Goal: Answer question/provide support: Share knowledge or assist other users

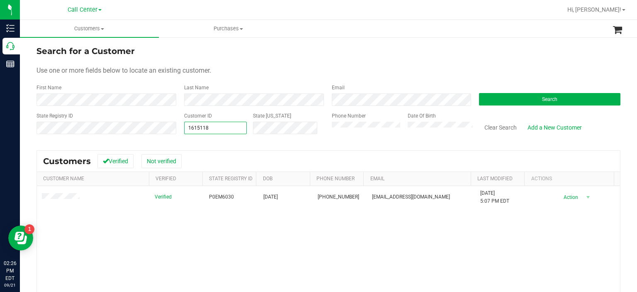
click at [222, 126] on span "1615118 1615118" at bounding box center [215, 128] width 63 height 12
click at [222, 126] on input "1615118" at bounding box center [216, 128] width 62 height 12
paste input "418778"
type input "418778"
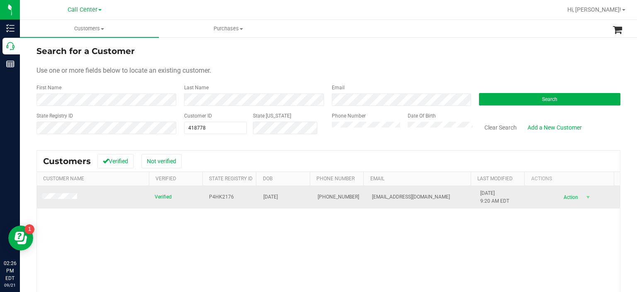
click at [216, 199] on span "P4HK2176" at bounding box center [221, 197] width 25 height 8
copy span "P4HK2176"
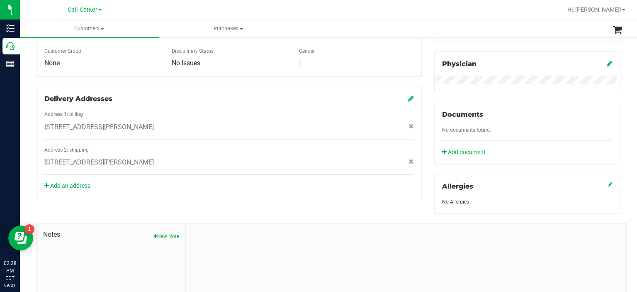
scroll to position [307, 0]
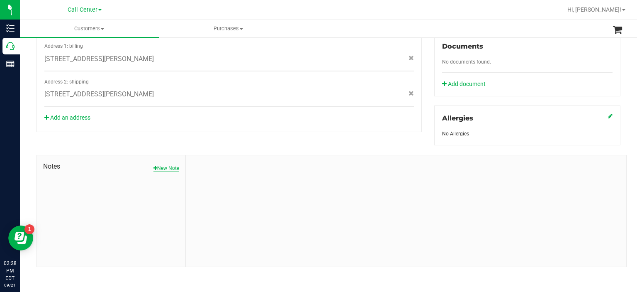
click at [166, 164] on button "New Note" at bounding box center [167, 167] width 26 height 7
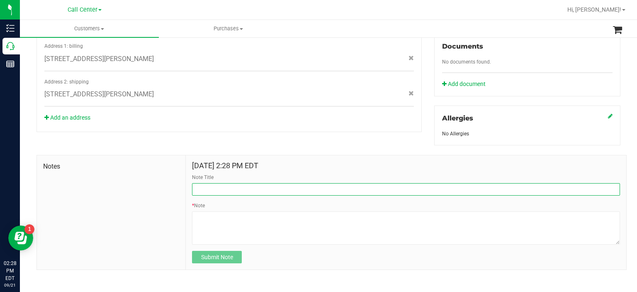
click at [253, 184] on input "Note Title" at bounding box center [406, 189] width 428 height 12
type input "Referral discount- 9.21"
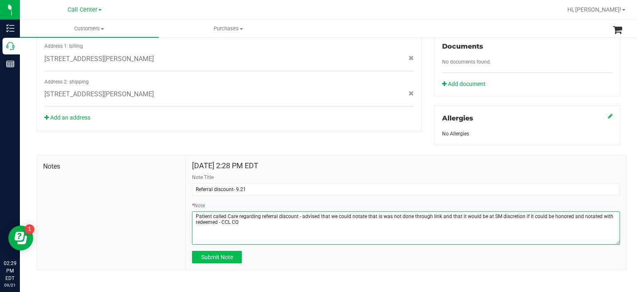
type textarea "Patient called Care regarding referral discount - advised that we could notate …"
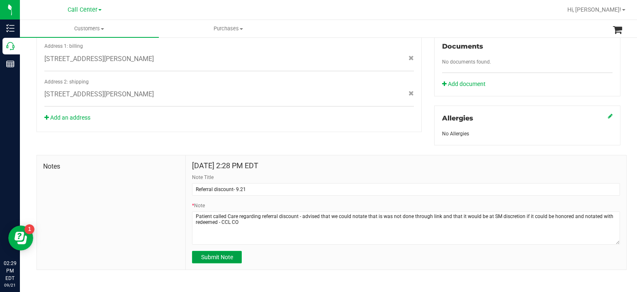
click at [226, 254] on span "Submit Note" at bounding box center [217, 257] width 32 height 7
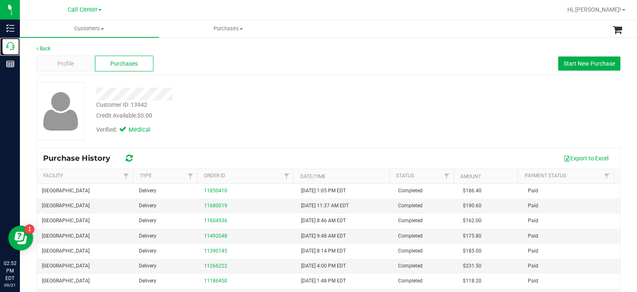
click at [0, 0] on p "Call Center" at bounding box center [0, 0] width 0 height 0
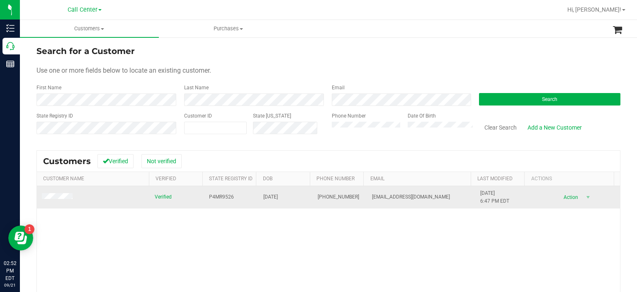
click at [70, 192] on td at bounding box center [93, 197] width 113 height 22
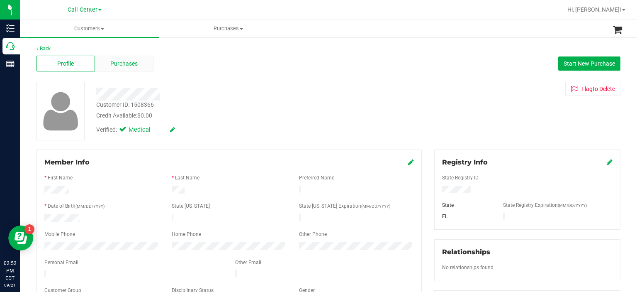
click at [122, 59] on div "Purchases" at bounding box center [124, 64] width 59 height 16
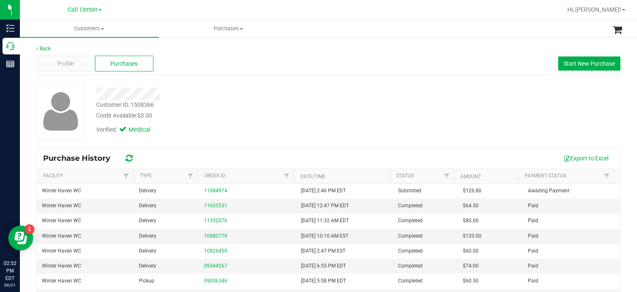
click at [145, 105] on div "Customer ID: 1508366" at bounding box center [125, 104] width 58 height 9
copy div "1508366"
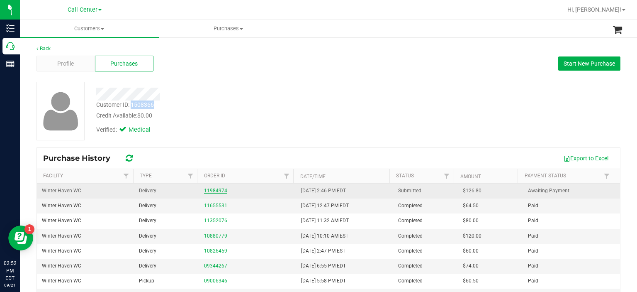
click at [217, 188] on link "11984974" at bounding box center [215, 191] width 23 height 6
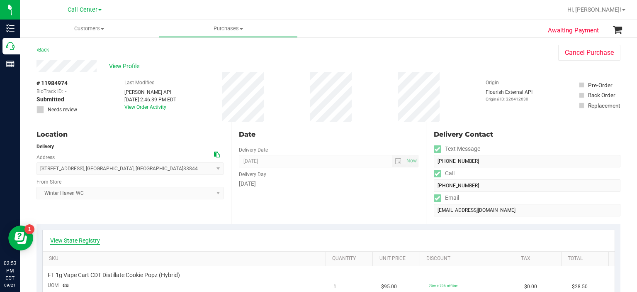
click at [85, 243] on link "View State Registry" at bounding box center [75, 240] width 50 height 8
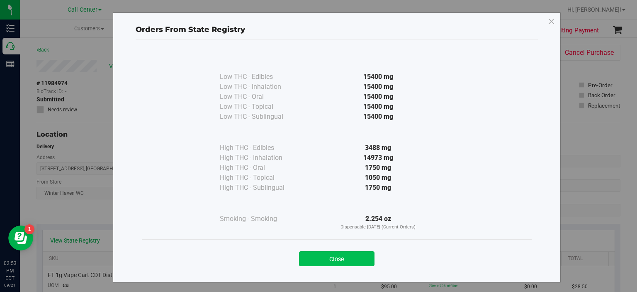
click at [332, 257] on button "Close" at bounding box center [337, 258] width 76 height 15
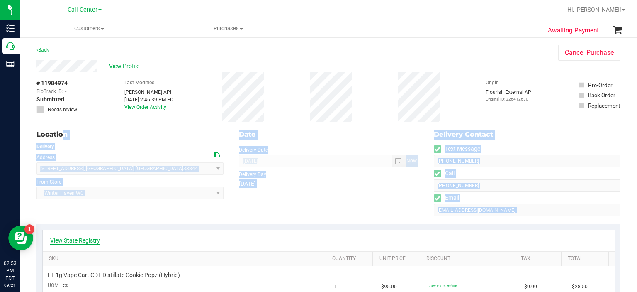
drag, startPoint x: 30, startPoint y: 183, endPoint x: 73, endPoint y: 240, distance: 72.0
click at [73, 240] on link "View State Registry" at bounding box center [75, 240] width 50 height 8
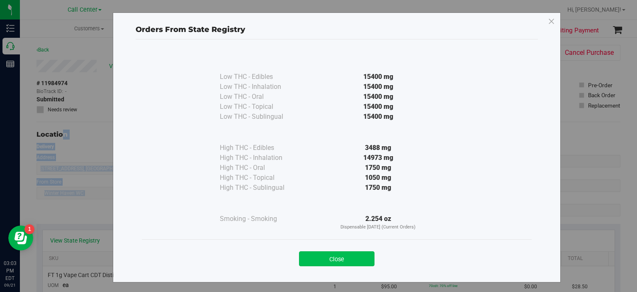
click at [315, 261] on button "Close" at bounding box center [337, 258] width 76 height 15
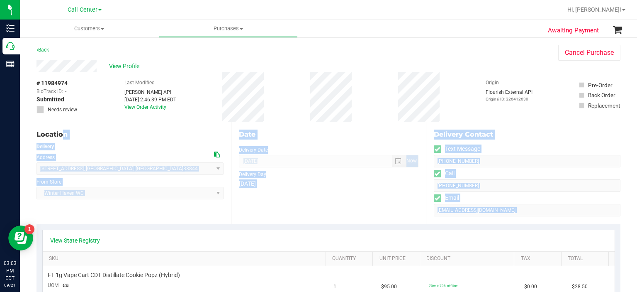
click at [247, 235] on div "View State Registry" at bounding box center [329, 240] width 572 height 21
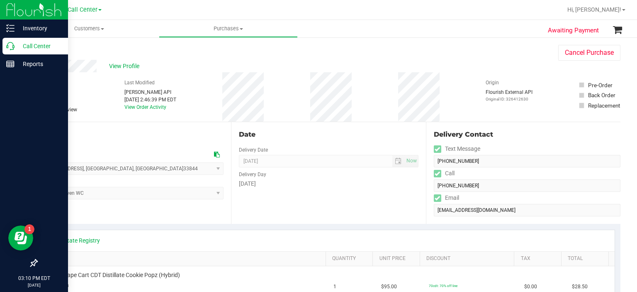
click at [13, 44] on icon at bounding box center [10, 46] width 8 height 8
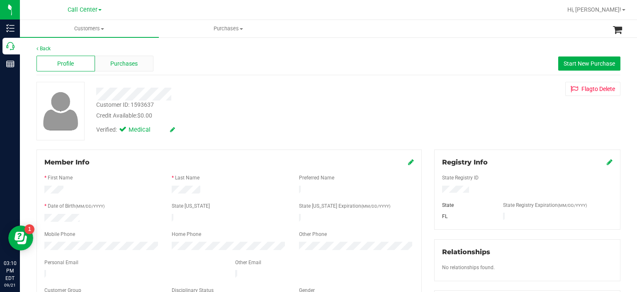
click at [133, 57] on div "Purchases" at bounding box center [124, 64] width 59 height 16
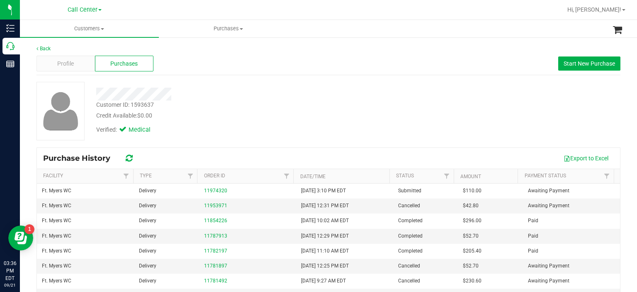
drag, startPoint x: 144, startPoint y: 102, endPoint x: 139, endPoint y: 104, distance: 5.2
click at [139, 104] on div "Customer ID: 1593637" at bounding box center [125, 104] width 58 height 9
copy div "1593637"
click at [275, 141] on div "Customer ID: 1593637 Credit Available: $0.00 Verified: Medical" at bounding box center [329, 114] width 584 height 65
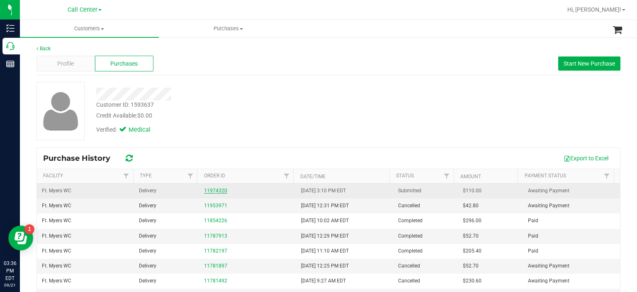
click at [218, 193] on link "11974320" at bounding box center [215, 191] width 23 height 6
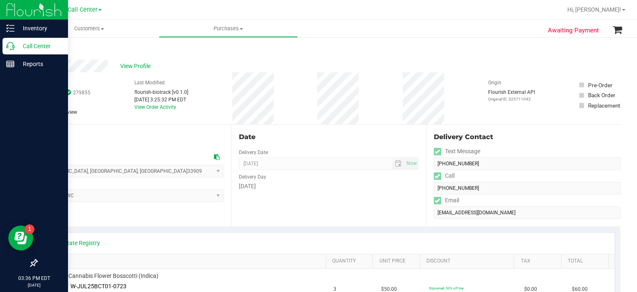
click at [3, 191] on div at bounding box center [34, 163] width 68 height 181
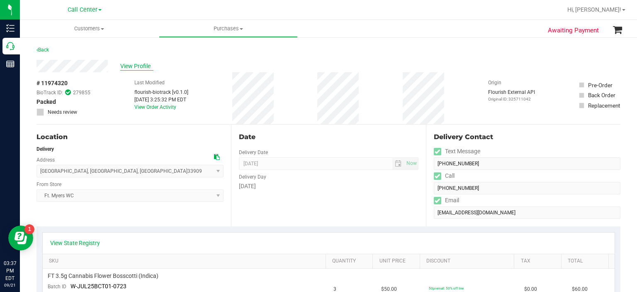
click at [134, 66] on span "View Profile" at bounding box center [136, 66] width 33 height 9
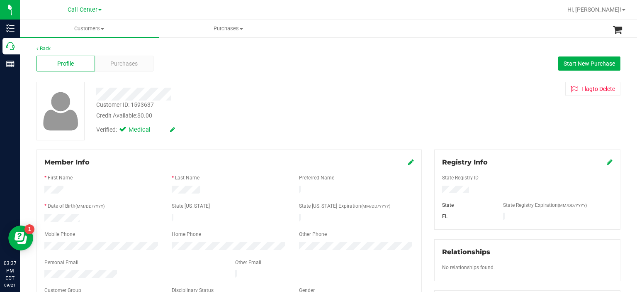
click at [134, 66] on span "Purchases" at bounding box center [123, 63] width 27 height 9
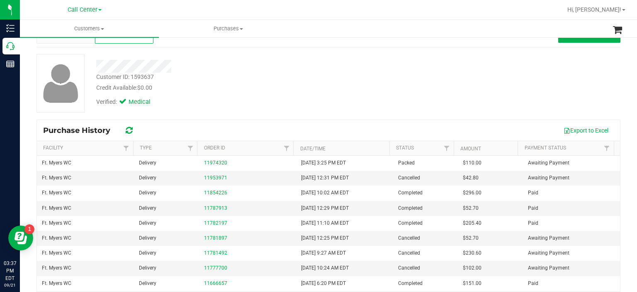
scroll to position [28, 0]
click at [215, 178] on link "11953971" at bounding box center [215, 177] width 23 height 6
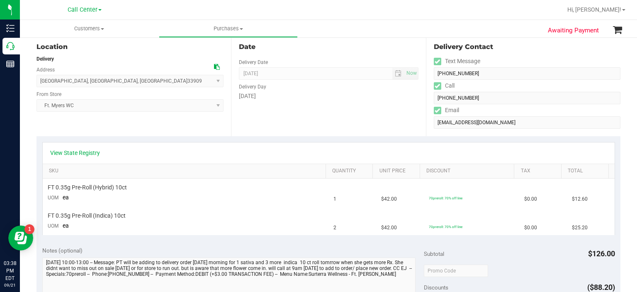
scroll to position [30, 0]
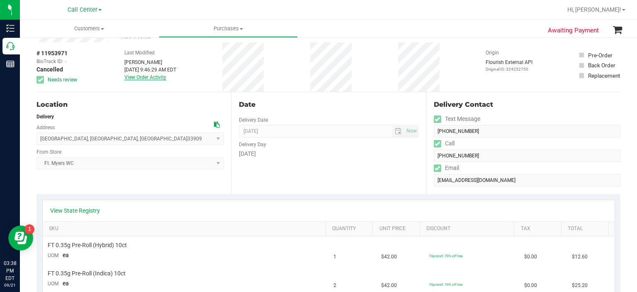
click at [151, 78] on link "View Order Activity" at bounding box center [145, 77] width 42 height 6
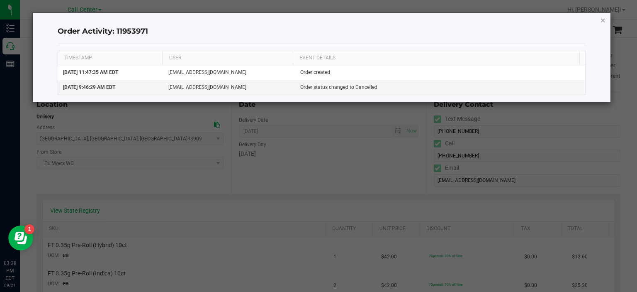
click at [602, 19] on icon "button" at bounding box center [603, 20] width 6 height 10
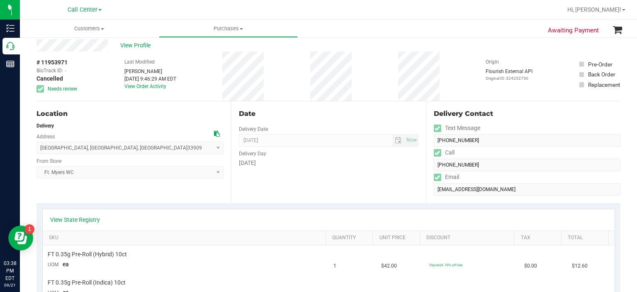
scroll to position [0, 0]
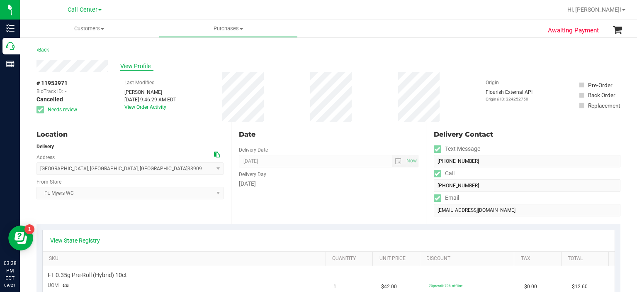
click at [131, 64] on span "View Profile" at bounding box center [136, 66] width 33 height 9
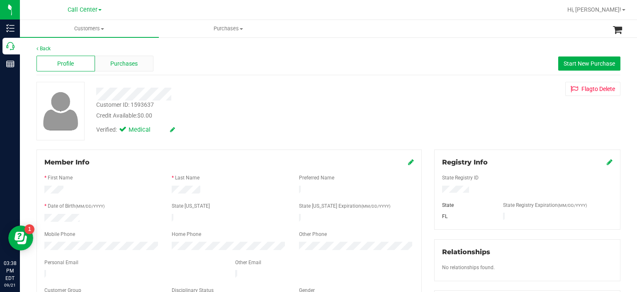
click at [114, 68] on div "Purchases" at bounding box center [124, 64] width 59 height 16
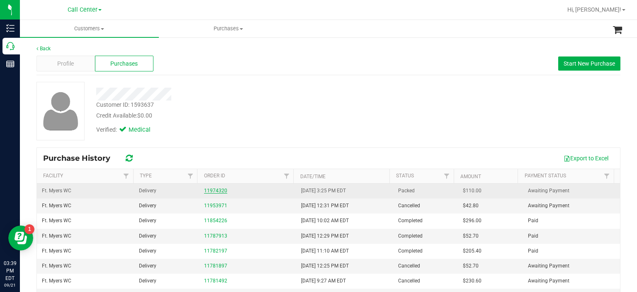
click at [210, 188] on link "11974320" at bounding box center [215, 191] width 23 height 6
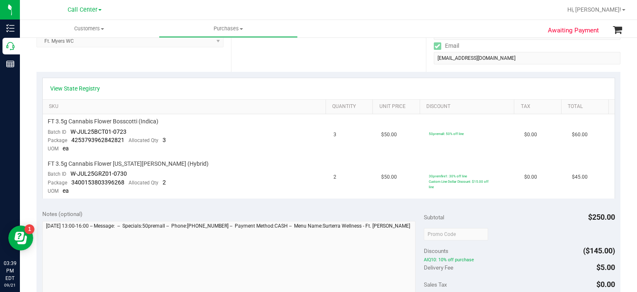
scroll to position [156, 0]
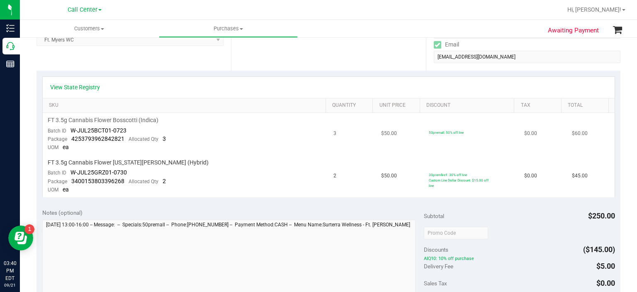
click at [210, 152] on td "FT 3.5g Cannabis Flower Bosscotti (Indica) Batch ID W-JUL25BCT01-0723 Package 4…" at bounding box center [186, 134] width 286 height 42
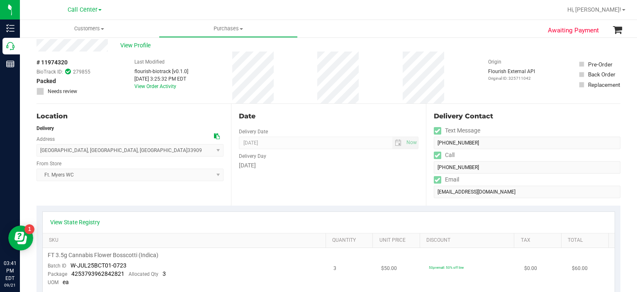
scroll to position [0, 0]
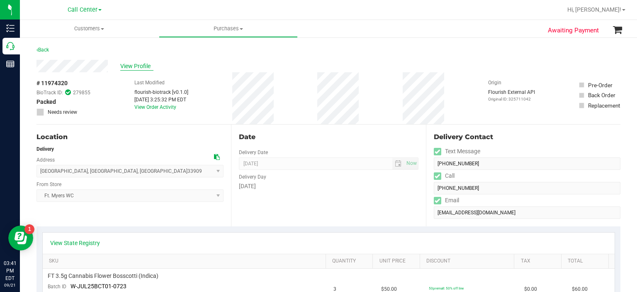
click at [140, 63] on span "View Profile" at bounding box center [136, 66] width 33 height 9
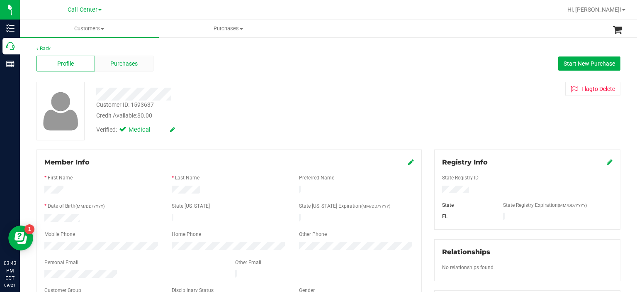
click at [128, 68] on div "Purchases" at bounding box center [124, 64] width 59 height 16
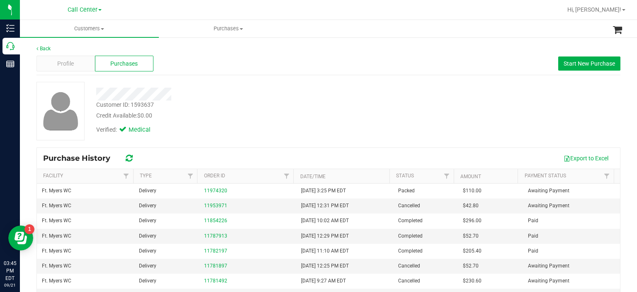
click at [179, 126] on div "Verified: Medical" at bounding box center [139, 129] width 87 height 9
click at [208, 107] on div "Customer ID: 1593637 Credit Available: $0.00" at bounding box center [239, 110] width 298 height 20
click at [79, 58] on div "Profile" at bounding box center [66, 64] width 59 height 16
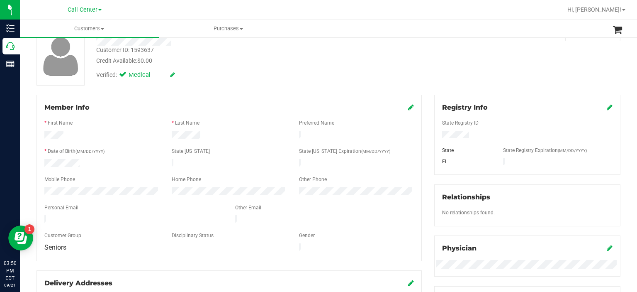
scroll to position [58, 0]
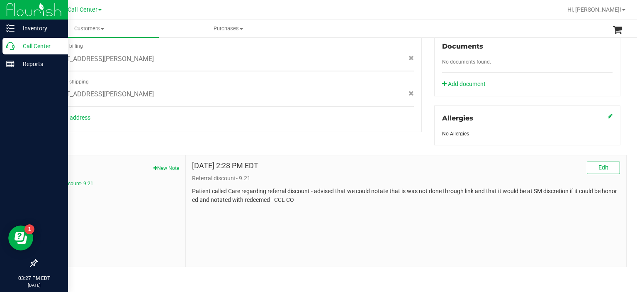
click at [17, 48] on p "Call Center" at bounding box center [40, 46] width 50 height 10
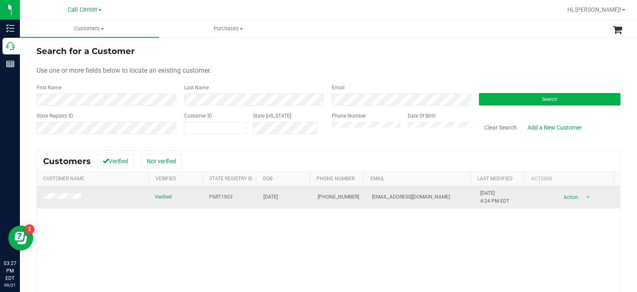
click at [71, 192] on td at bounding box center [93, 197] width 113 height 22
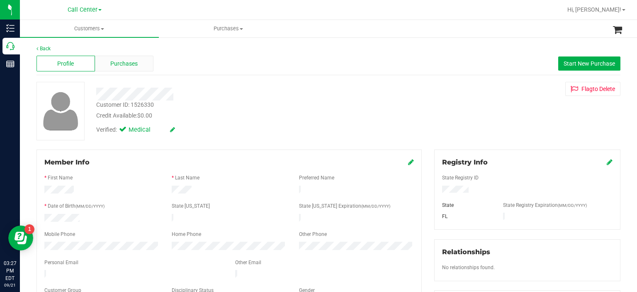
click at [128, 66] on span "Purchases" at bounding box center [123, 63] width 27 height 9
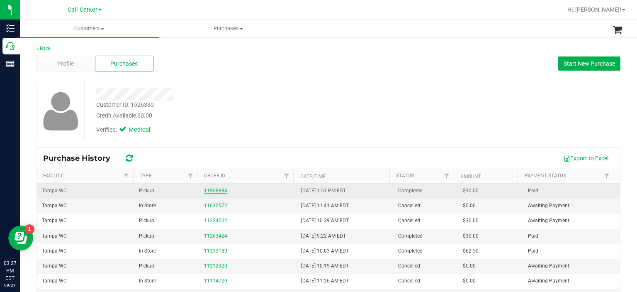
click at [209, 189] on link "11968884" at bounding box center [215, 191] width 23 height 6
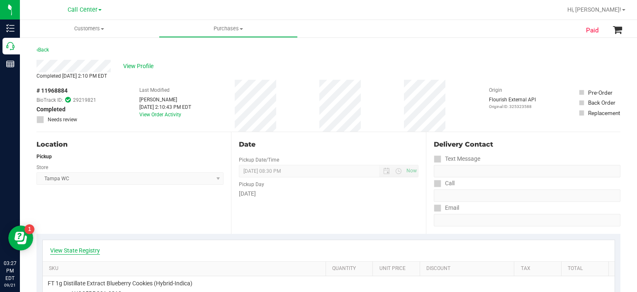
click at [83, 248] on link "View State Registry" at bounding box center [75, 250] width 50 height 8
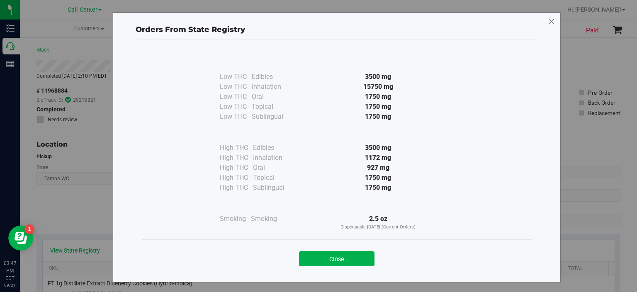
click at [550, 24] on icon at bounding box center [551, 21] width 7 height 13
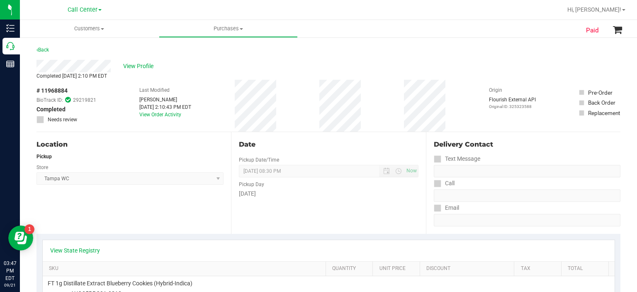
click at [414, 62] on div "View Profile" at bounding box center [329, 66] width 584 height 12
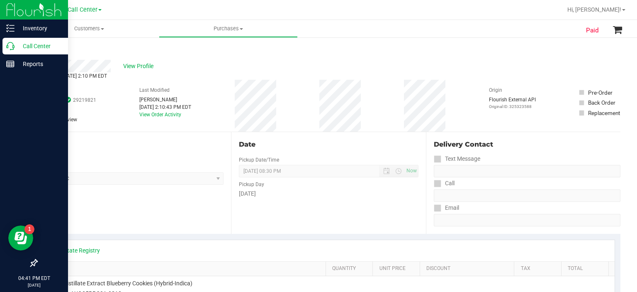
click at [18, 47] on p "Call Center" at bounding box center [40, 46] width 50 height 10
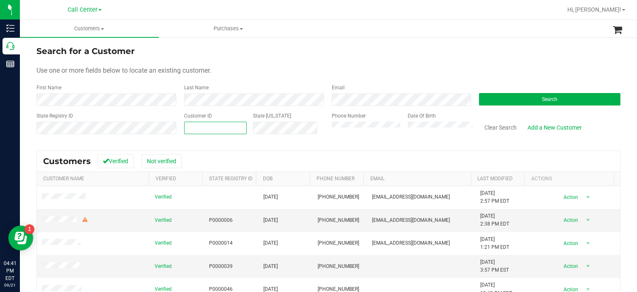
click at [234, 124] on span at bounding box center [215, 128] width 63 height 12
paste input "1429309"
type input "1429309"
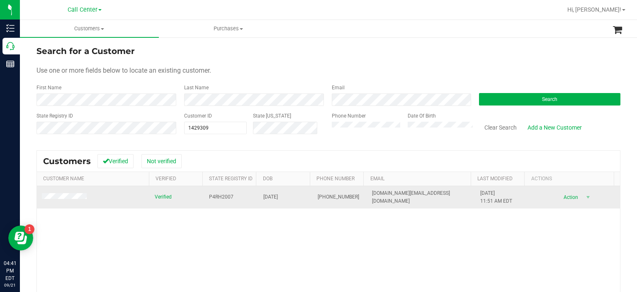
click at [221, 196] on span "P4RH2007" at bounding box center [221, 197] width 24 height 8
copy span "P4RH2007"
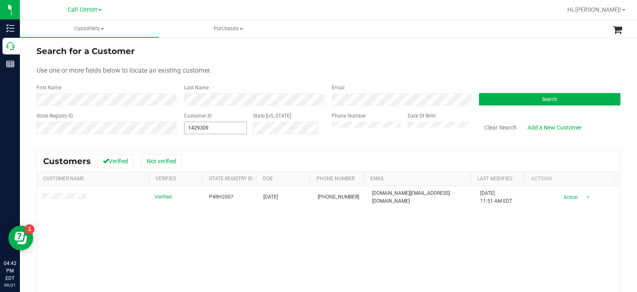
click at [233, 134] on span "1429309 1429309" at bounding box center [215, 128] width 63 height 12
click at [229, 129] on input "1429309" at bounding box center [216, 128] width 62 height 12
paste input "1601168"
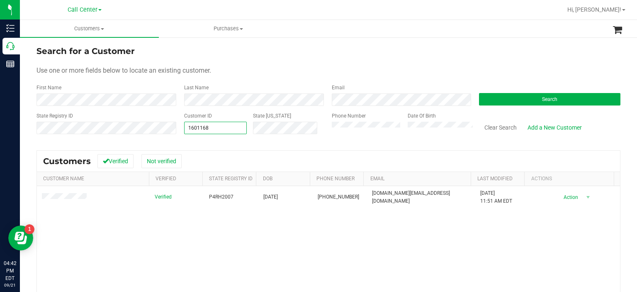
type input "1601168"
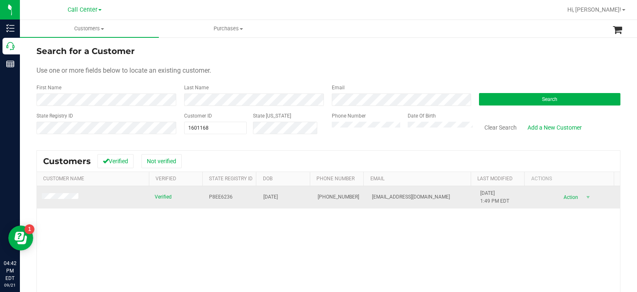
click at [222, 195] on span "P8EE6236" at bounding box center [221, 197] width 24 height 8
copy span "P8EE6236"
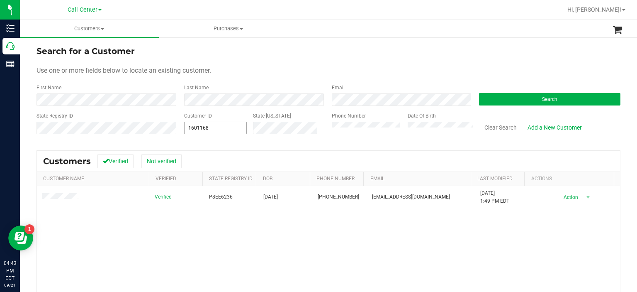
click at [228, 127] on span "1601168 1601168" at bounding box center [215, 128] width 63 height 12
click at [228, 127] on input "1601168" at bounding box center [216, 128] width 62 height 12
paste input "1615544"
type input "1615544"
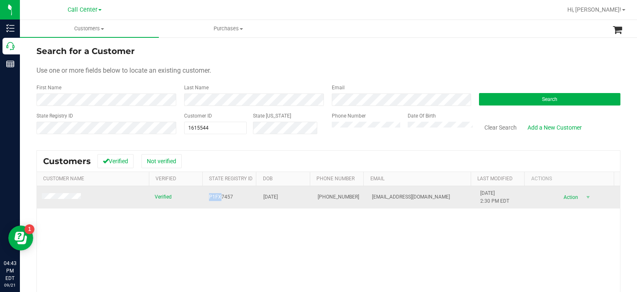
click at [217, 194] on td "P1FX7457" at bounding box center [231, 197] width 54 height 22
click at [217, 194] on span "P1FX7457" at bounding box center [221, 197] width 24 height 8
copy span "P1FX7457"
